Goal: Information Seeking & Learning: Compare options

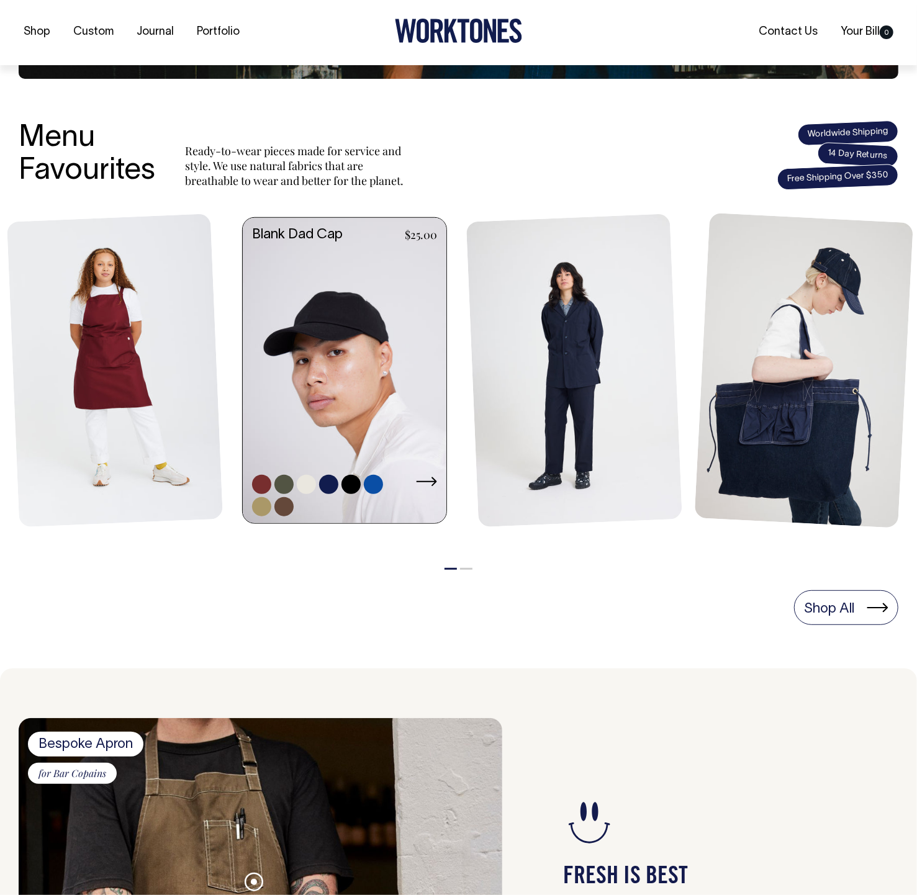
scroll to position [410, 0]
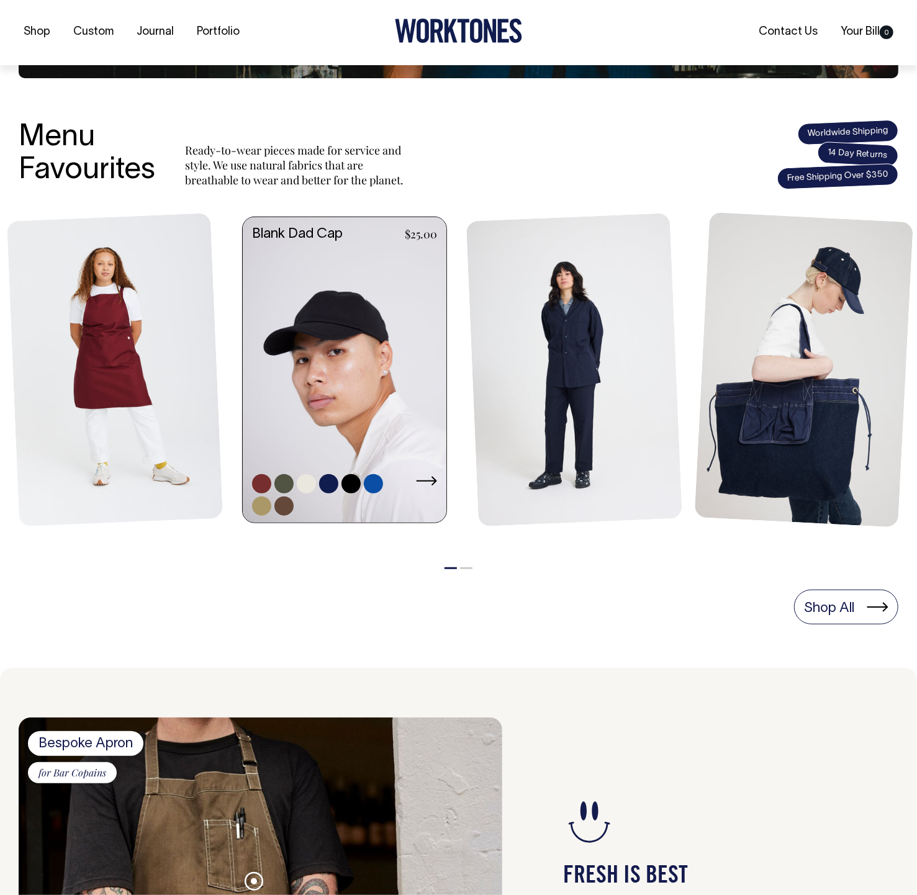
click at [332, 402] on link at bounding box center [345, 371] width 204 height 308
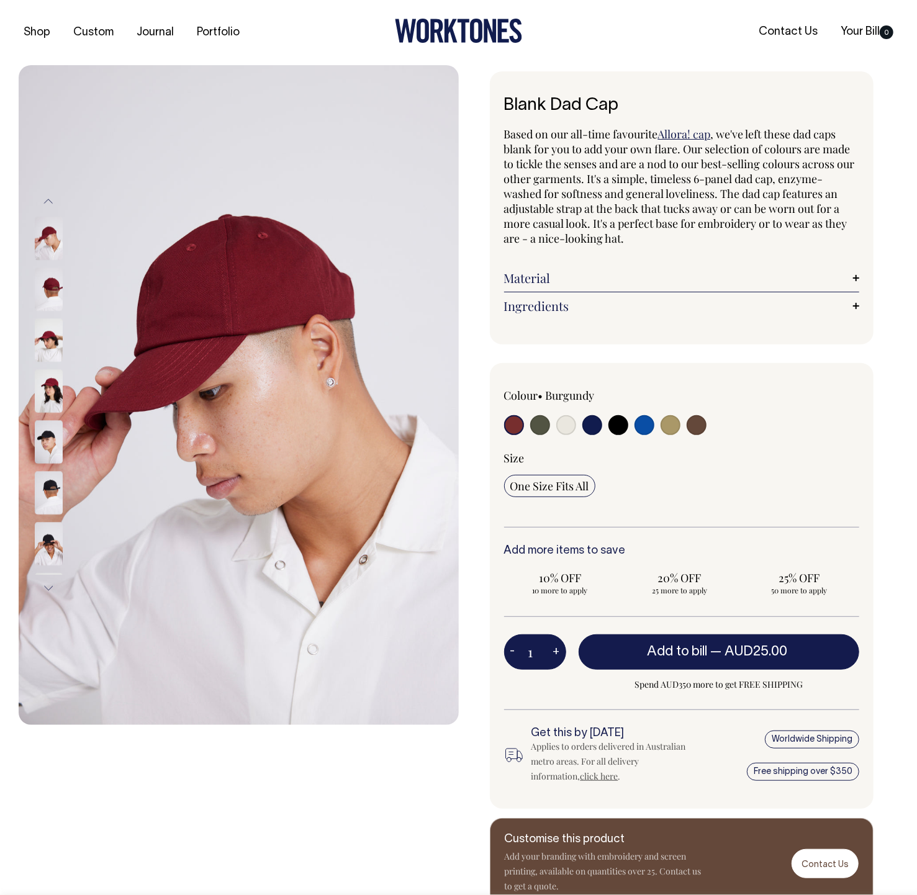
click at [537, 424] on input "radio" at bounding box center [540, 425] width 20 height 20
radio input "true"
select select "Olive"
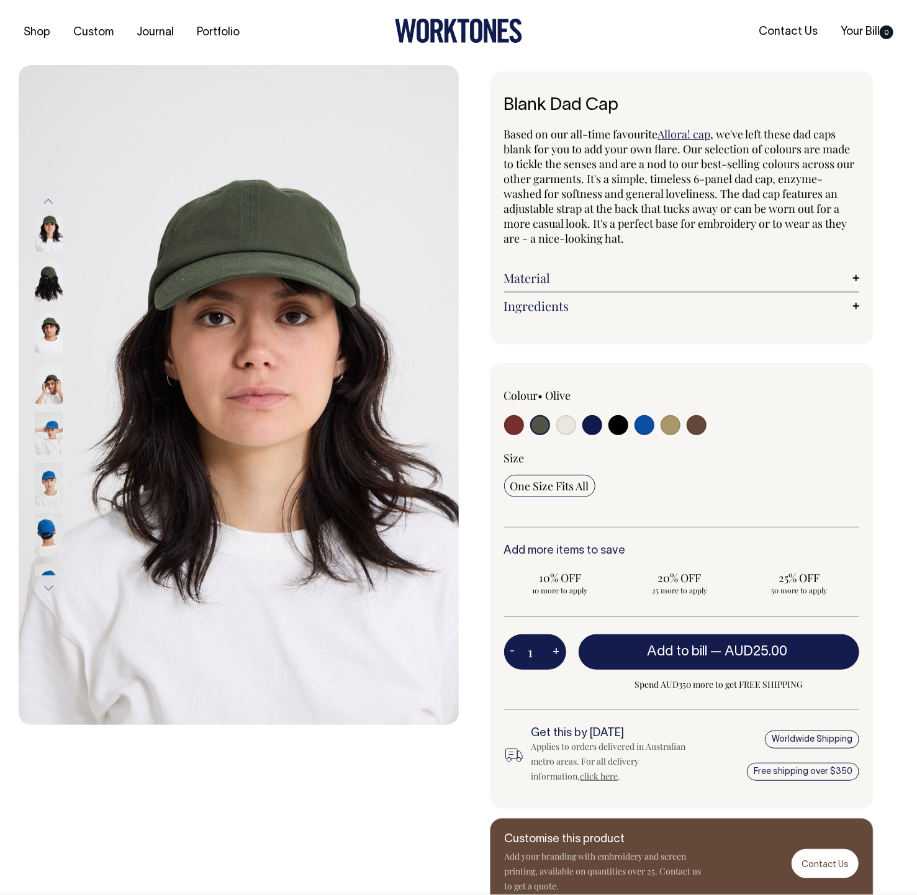
click at [594, 426] on input "radio" at bounding box center [593, 425] width 20 height 20
radio input "true"
select select "Dark Navy"
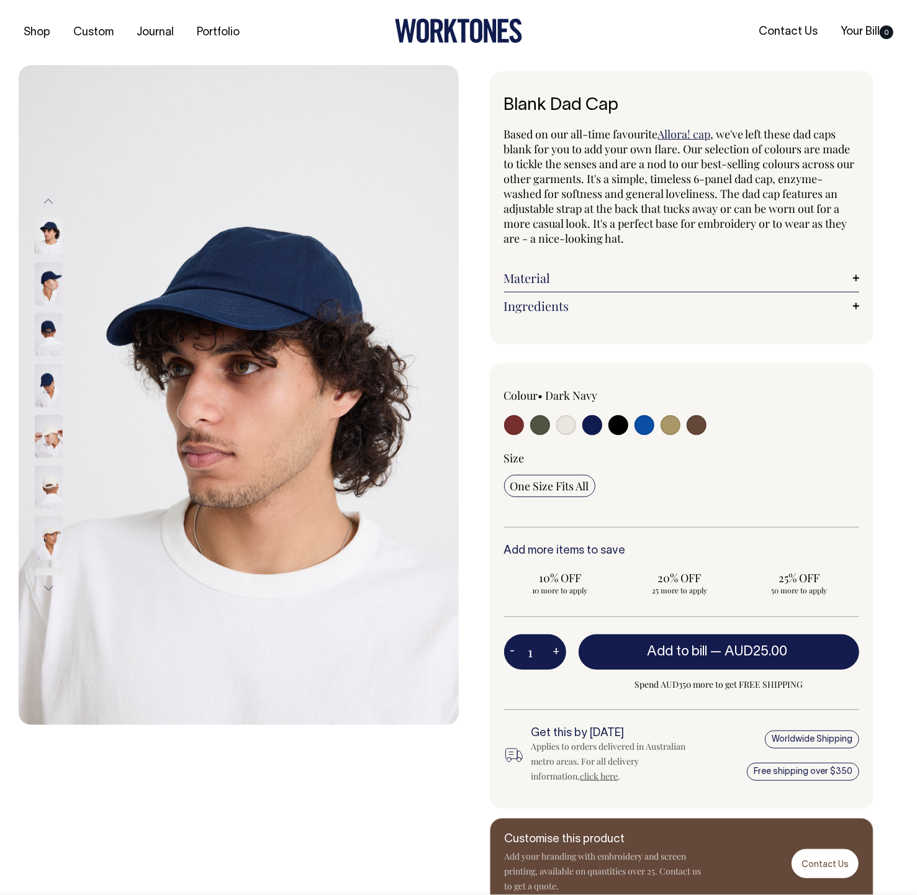
click at [622, 430] on input "radio" at bounding box center [619, 425] width 20 height 20
radio input "true"
select select "Black"
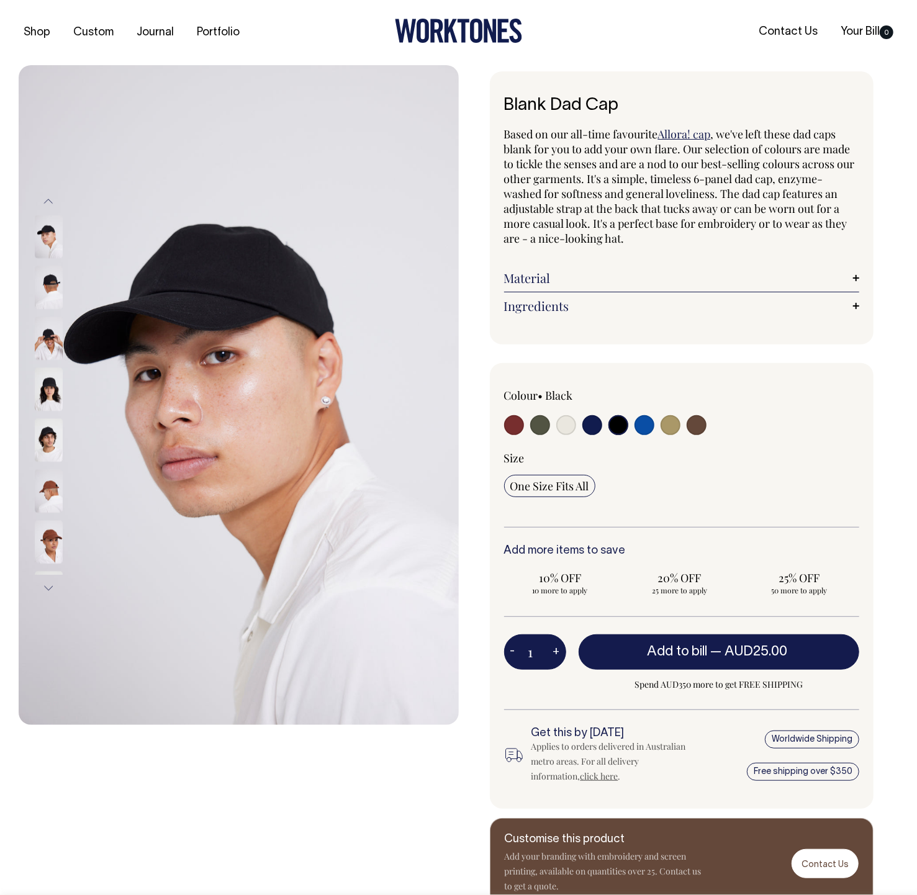
click at [622, 430] on input "radio" at bounding box center [619, 425] width 20 height 20
click at [645, 430] on input "radio" at bounding box center [645, 425] width 20 height 20
radio input "true"
select select "Worker Blue"
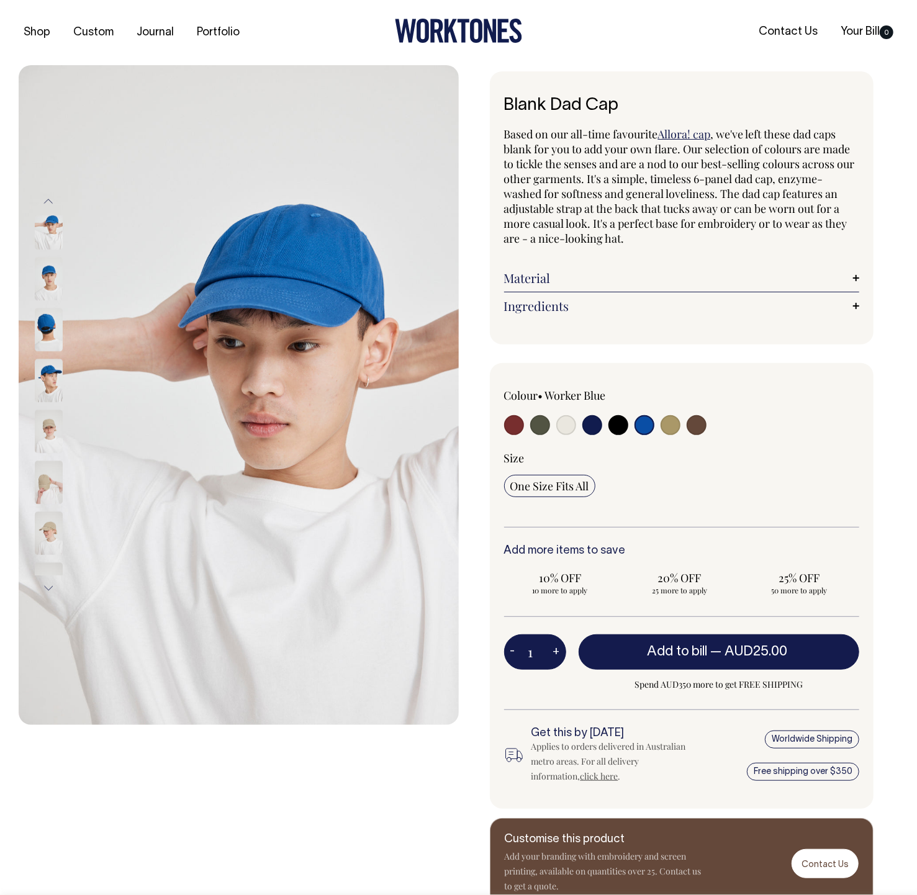
click at [673, 432] on input "radio" at bounding box center [671, 425] width 20 height 20
radio input "true"
select select "Washed Khaki"
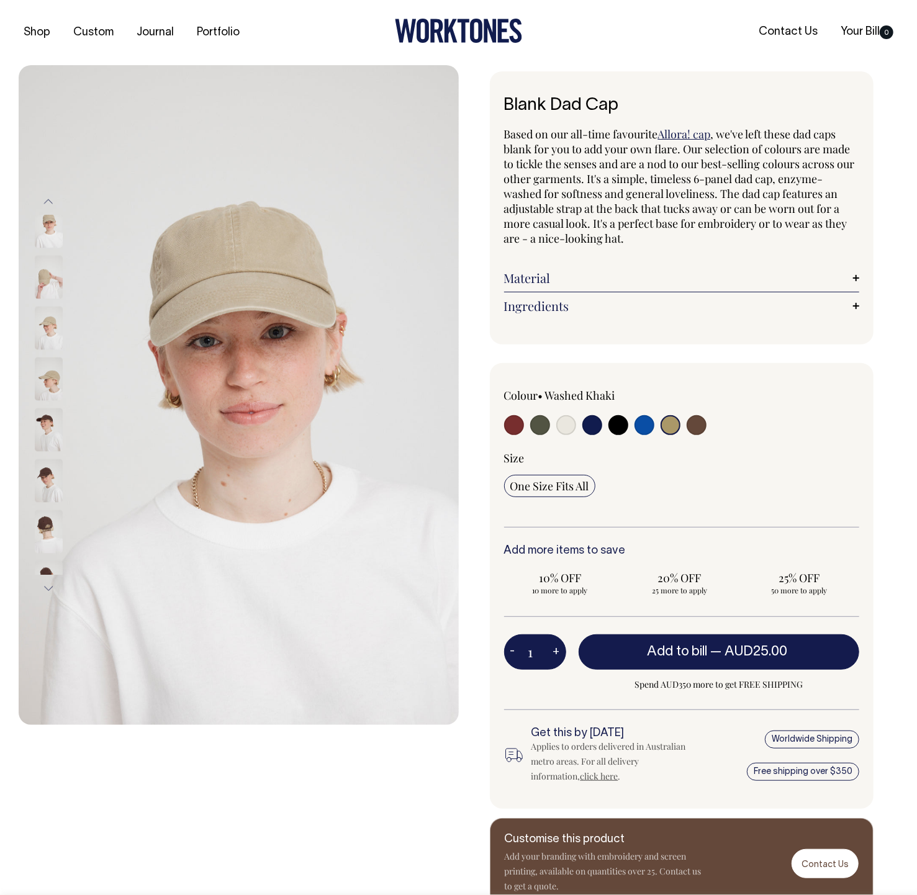
click at [699, 425] on input "radio" at bounding box center [697, 425] width 20 height 20
radio input "true"
select select "Espresso"
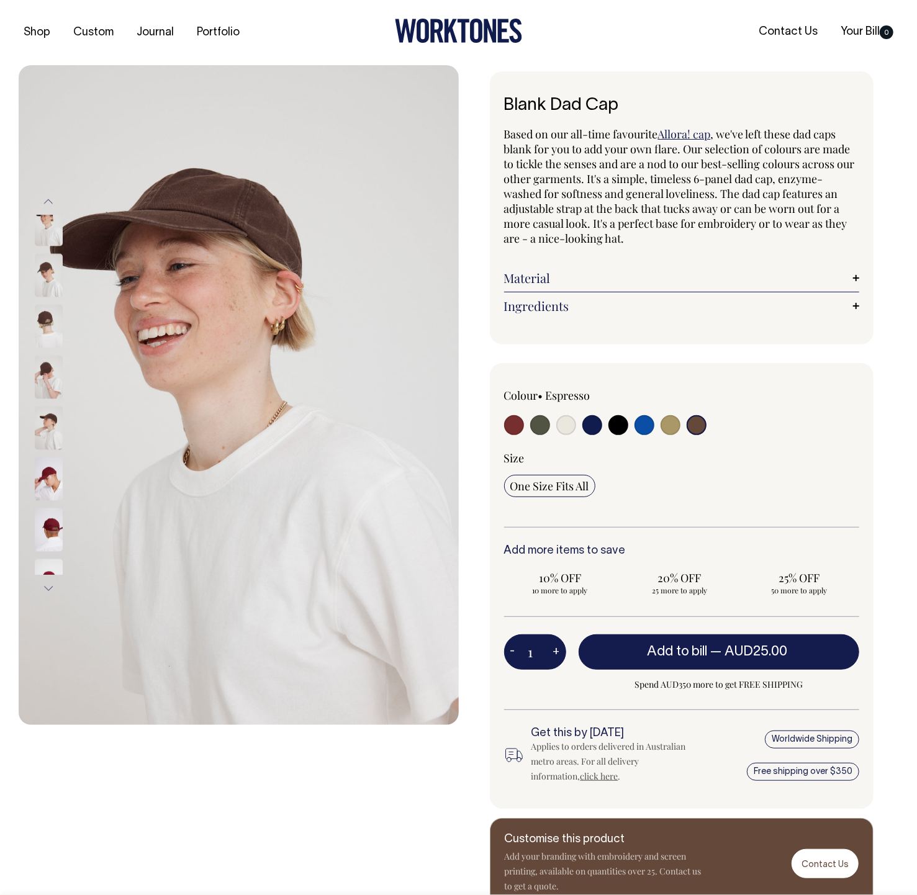
click at [537, 423] on input "radio" at bounding box center [540, 425] width 20 height 20
radio input "true"
select select "Olive"
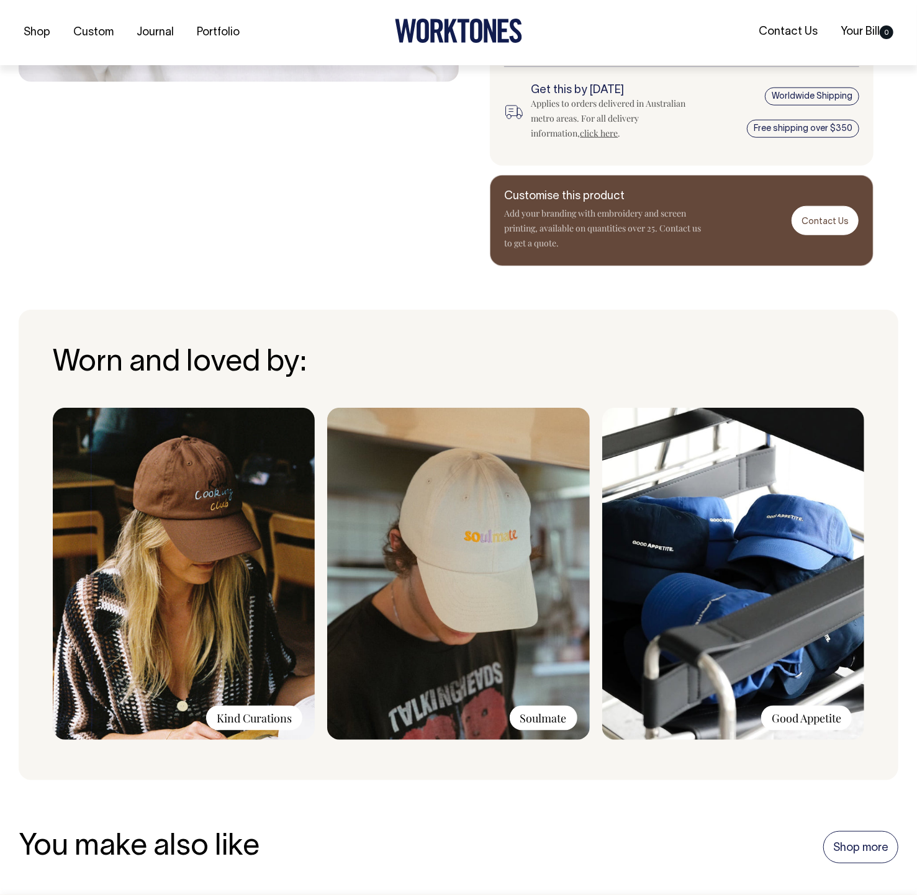
scroll to position [644, 0]
